Goal: Task Accomplishment & Management: Manage account settings

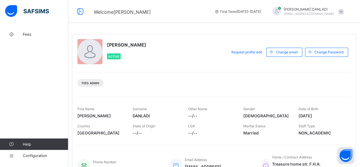
click at [28, 36] on span "Fees" at bounding box center [46, 34] width 46 height 5
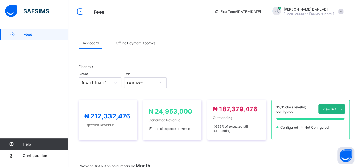
click at [336, 109] on span "view list" at bounding box center [329, 109] width 13 height 4
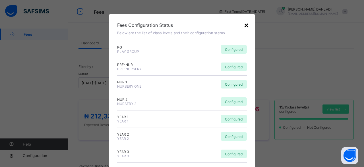
click at [247, 22] on div "×" at bounding box center [246, 25] width 5 height 10
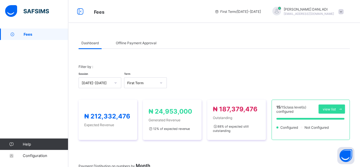
click at [138, 43] on span "Offline Payment Approval" at bounding box center [136, 43] width 41 height 4
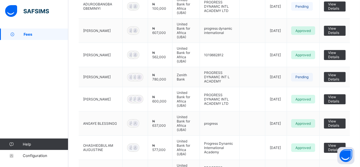
scroll to position [124, 0]
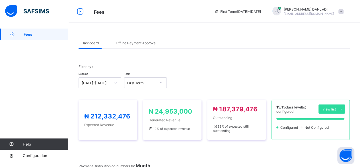
click at [41, 33] on span "Fees" at bounding box center [46, 34] width 45 height 5
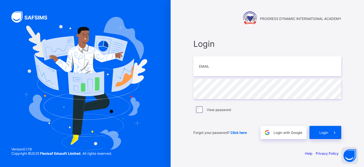
click at [360, 4] on div "PROGRESS DYNAMIC INTERNATIONAL ACADEMY Login Email Password View password Forgo…" at bounding box center [268, 83] width 194 height 167
